Goal: Transaction & Acquisition: Purchase product/service

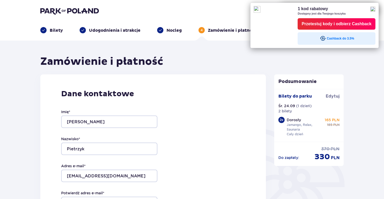
click at [374, 8] on img at bounding box center [372, 9] width 5 height 5
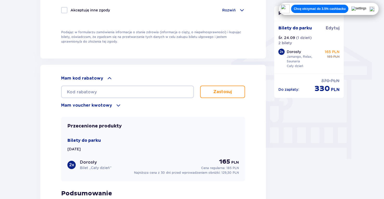
scroll to position [405, 0]
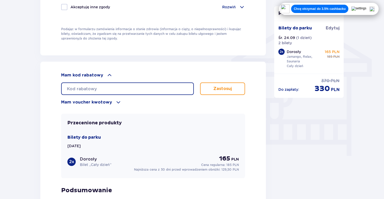
click at [117, 91] on input "text" at bounding box center [127, 88] width 133 height 12
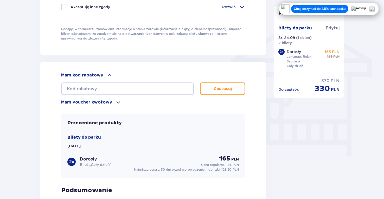
click at [44, 92] on div "Mam kod rabatowy Zastosuj Mam voucher kwotowy Zastosuj Przecenione produkty Bil…" at bounding box center [152, 153] width 225 height 183
click at [109, 100] on p "Mam voucher kwotowy" at bounding box center [86, 102] width 51 height 6
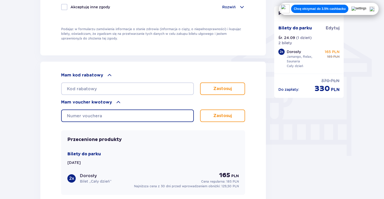
click at [101, 118] on input "text" at bounding box center [127, 115] width 133 height 12
paste input "0600003119105423"
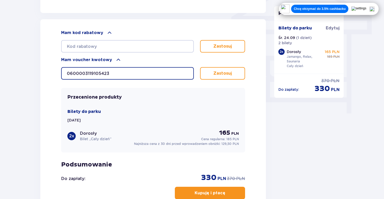
scroll to position [434, 0]
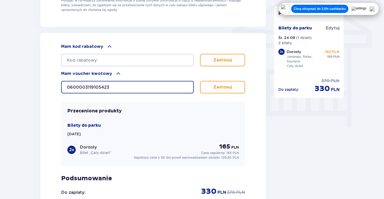
type input "0600003119105423"
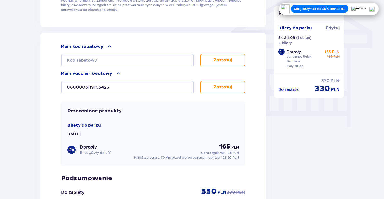
click at [221, 86] on p "Zastosuj" at bounding box center [222, 87] width 18 height 6
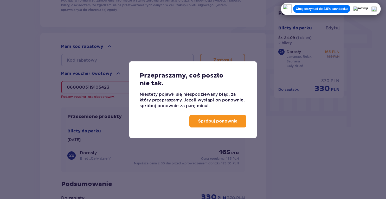
click at [212, 119] on p "Spróbuj ponownie" at bounding box center [217, 121] width 39 height 6
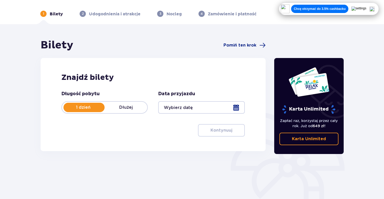
scroll to position [11, 0]
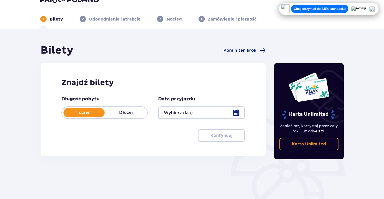
click at [176, 116] on div at bounding box center [201, 112] width 86 height 12
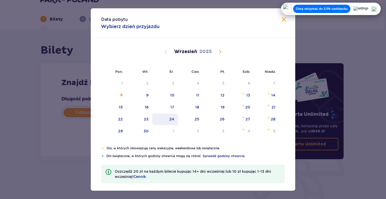
click at [168, 121] on div "24" at bounding box center [165, 119] width 26 height 11
type input "24.09.25"
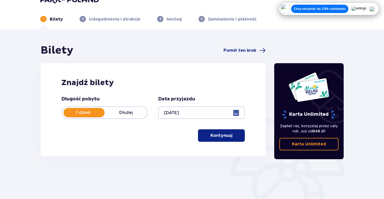
click at [202, 136] on button "Kontynuuj" at bounding box center [221, 135] width 47 height 12
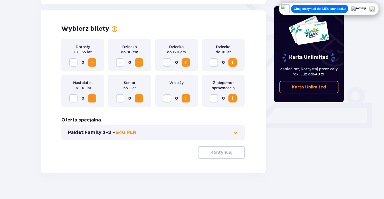
scroll to position [145, 0]
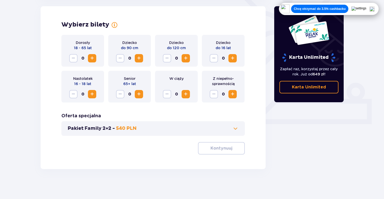
click at [89, 58] on span "Increase" at bounding box center [92, 58] width 6 height 6
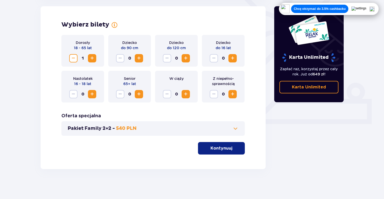
click at [89, 58] on span "Increase" at bounding box center [92, 58] width 6 height 6
click at [217, 150] on p "Kontynuuj" at bounding box center [221, 148] width 22 height 6
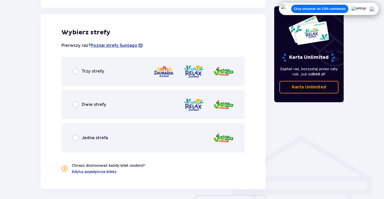
scroll to position [289, 0]
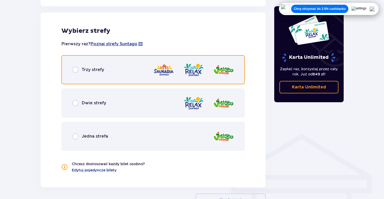
click at [75, 69] on input "radio" at bounding box center [75, 70] width 6 height 6
radio input "true"
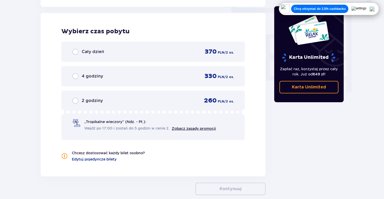
scroll to position [470, 0]
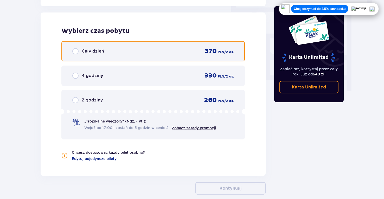
click at [73, 50] on input "radio" at bounding box center [75, 51] width 6 height 6
radio input "true"
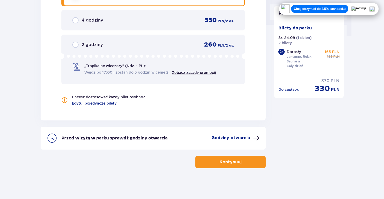
scroll to position [526, 0]
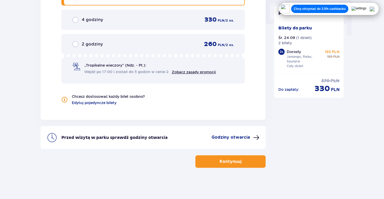
click at [205, 162] on button "Kontynuuj" at bounding box center [230, 161] width 70 height 12
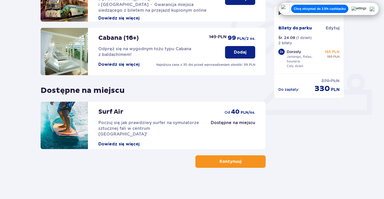
click at [207, 161] on button "Kontynuuj" at bounding box center [230, 161] width 70 height 12
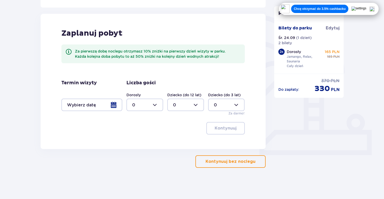
click at [228, 161] on p "Kontynuuj bez noclegu" at bounding box center [230, 162] width 50 height 6
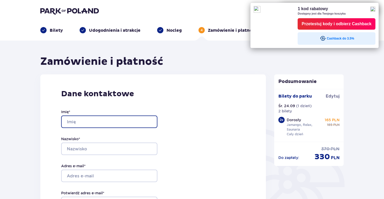
click at [125, 123] on input "Imię *" at bounding box center [109, 121] width 96 height 12
type input "Olga"
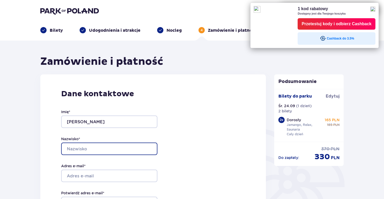
click at [95, 150] on input "Nazwisko *" at bounding box center [109, 149] width 96 height 12
type input "Pietrzyk"
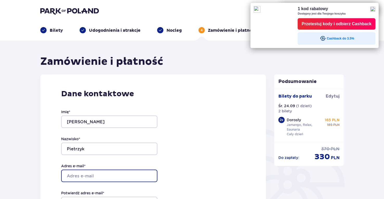
click at [91, 173] on input "Adres e-mail *" at bounding box center [109, 176] width 96 height 12
type input "[EMAIL_ADDRESS][DOMAIN_NAME]"
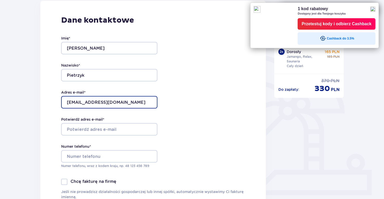
scroll to position [86, 0]
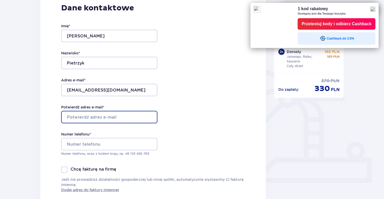
click at [92, 120] on input "Potwierdź adres e-mail *" at bounding box center [109, 117] width 96 height 12
type input "[EMAIL_ADDRESS][DOMAIN_NAME]"
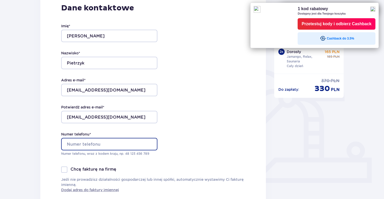
click at [85, 143] on input "Numer telefonu *" at bounding box center [109, 144] width 96 height 12
type input "+48 663 988 276"
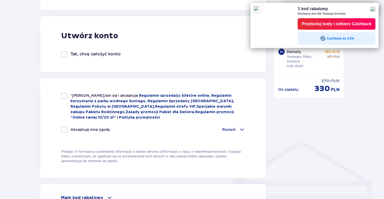
scroll to position [285, 0]
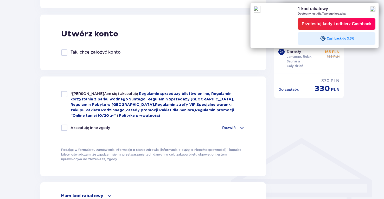
click at [63, 94] on div at bounding box center [64, 94] width 6 height 6
checkbox input "true"
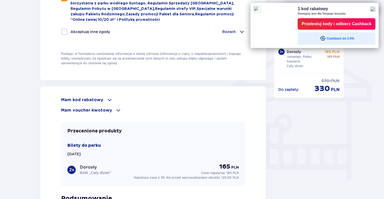
scroll to position [402, 0]
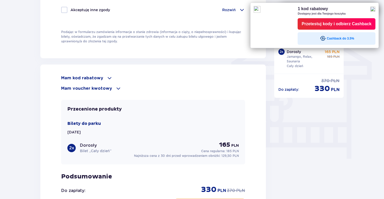
click at [82, 89] on p "Mam voucher kwotowy" at bounding box center [86, 89] width 51 height 6
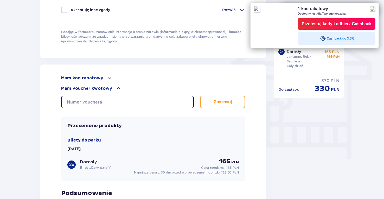
click at [124, 102] on input "text" at bounding box center [127, 102] width 133 height 12
paste input "0600003119105423"
type input "0600003119105423"
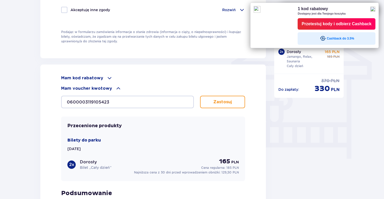
click at [49, 80] on div "Mam kod rabatowy Zastosuj Mam voucher kwotowy 0600003119105423 Zastosuj Przecen…" at bounding box center [152, 156] width 225 height 183
click at [222, 104] on p "Zastosuj" at bounding box center [222, 102] width 18 height 6
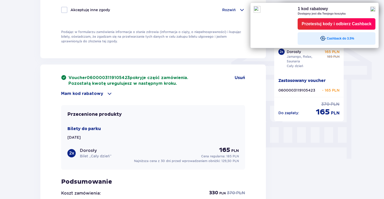
click at [375, 8] on img at bounding box center [372, 9] width 5 height 5
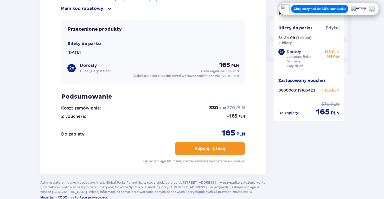
scroll to position [489, 0]
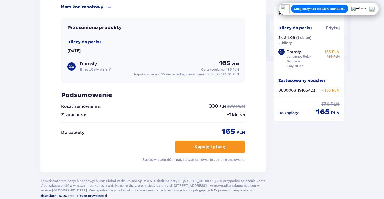
click at [197, 148] on p "Kupuję i płacę" at bounding box center [210, 147] width 31 height 6
